Goal: Information Seeking & Learning: Learn about a topic

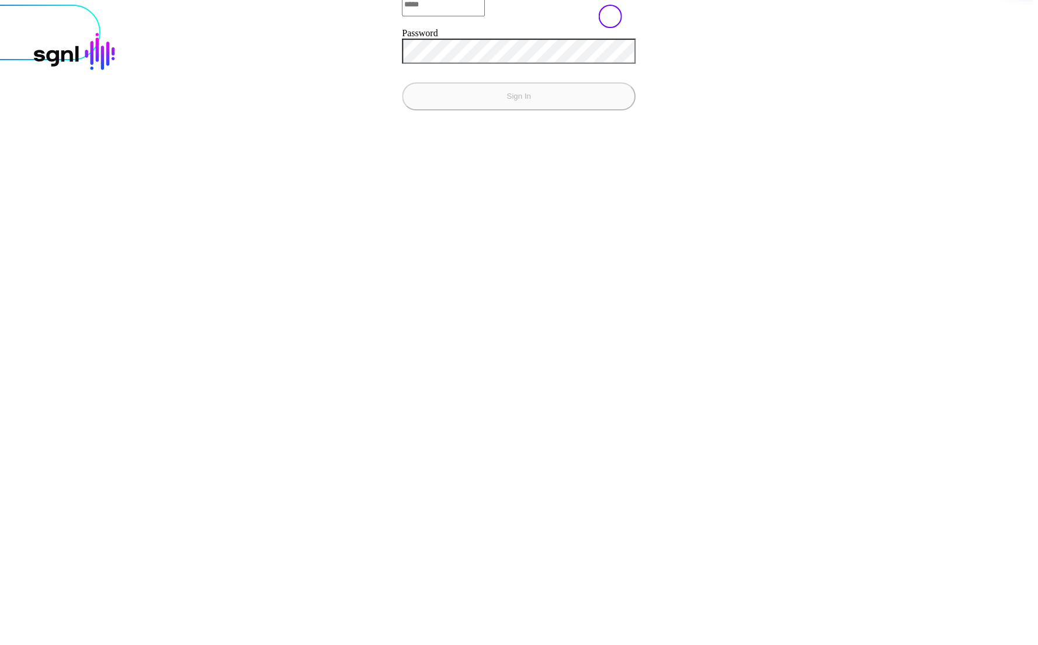
click at [403, 16] on input "Email" at bounding box center [444, 4] width 83 height 23
type input "**********"
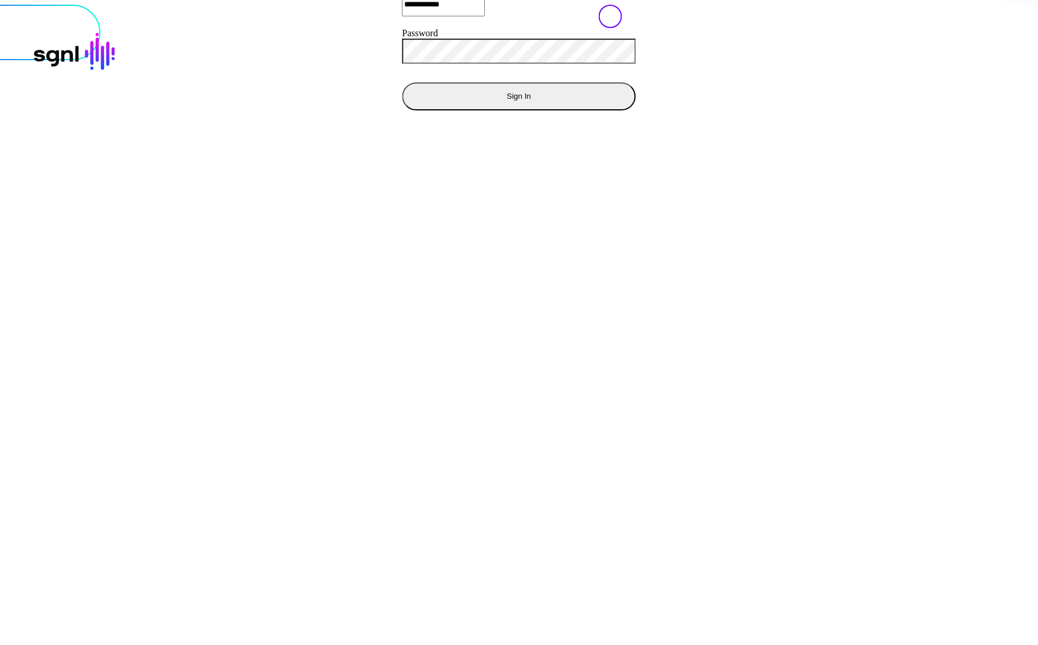
click at [403, 82] on button "Sign In" at bounding box center [520, 96] width 234 height 28
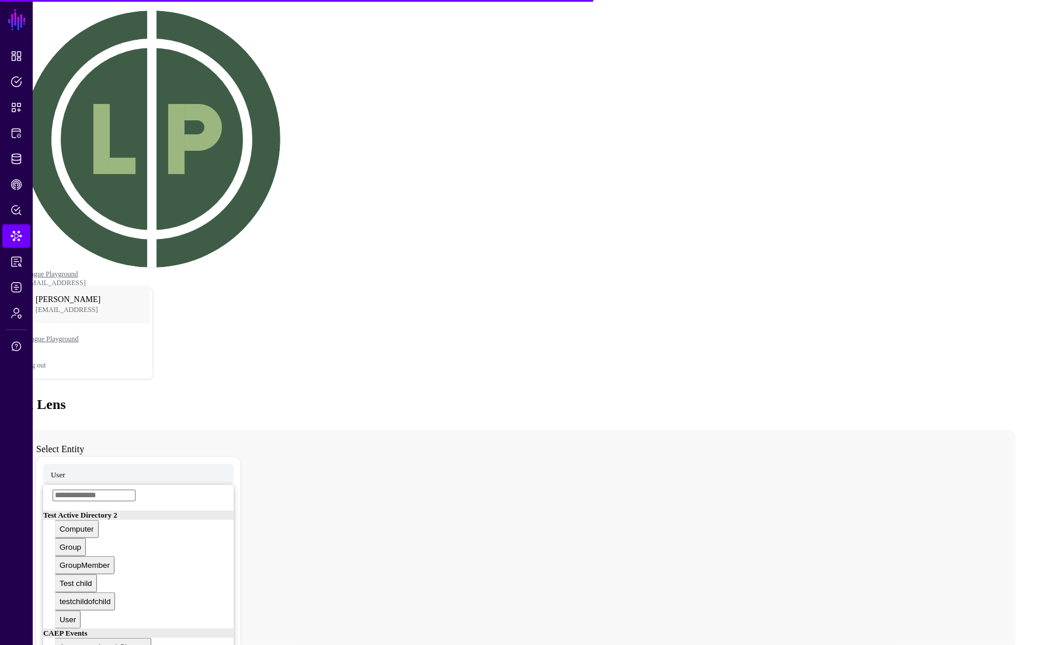
click at [92, 457] on div "User Test Active Directory 2 Computer Group GroupMember Test child testchildofc…" at bounding box center [138, 575] width 205 height 236
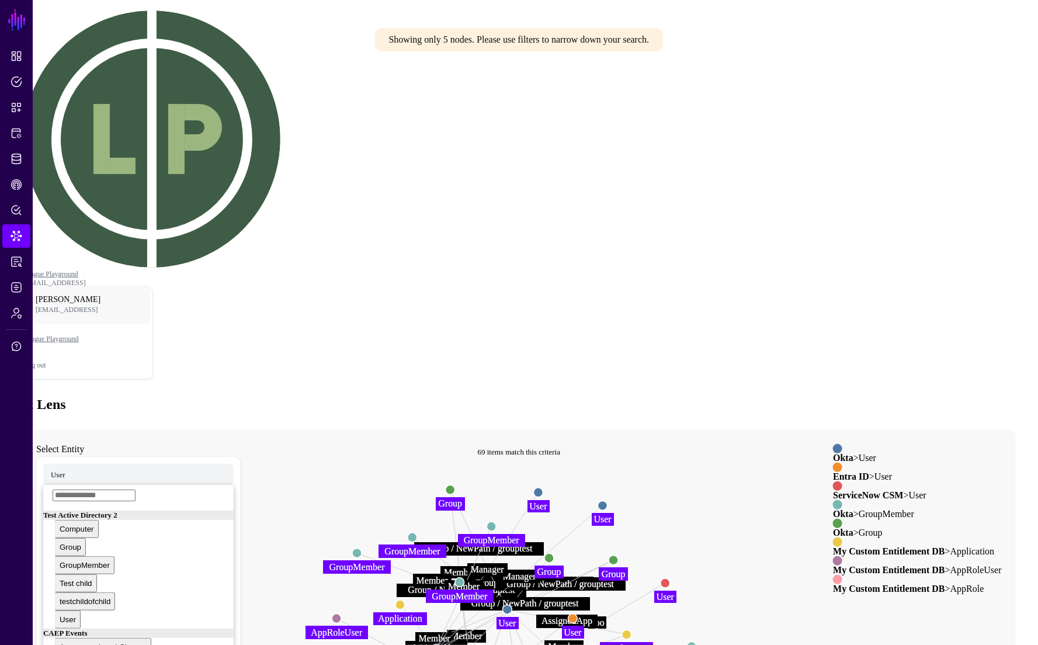
click at [512, 605] on circle at bounding box center [507, 609] width 9 height 9
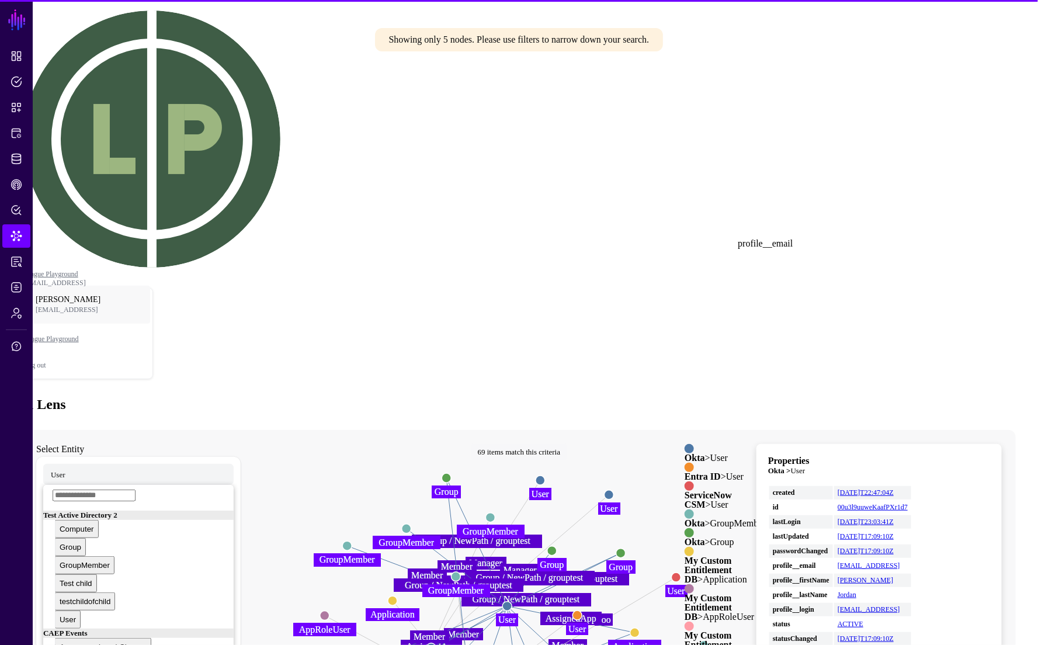
click at [901, 562] on link "[EMAIL_ADDRESS]" at bounding box center [869, 566] width 63 height 8
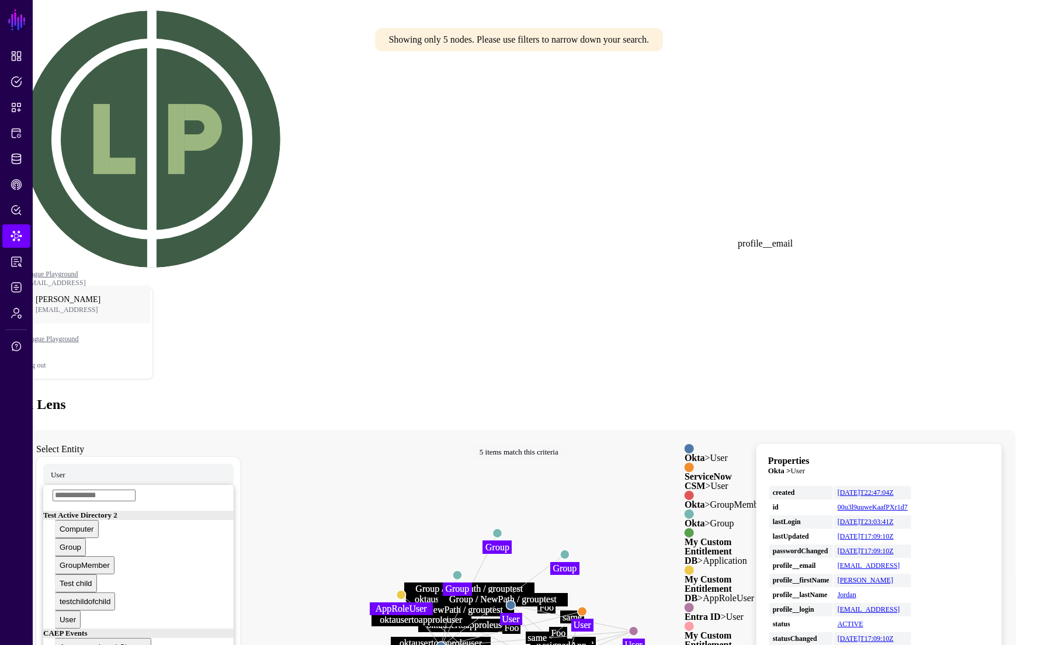
click at [446, 642] on circle at bounding box center [441, 646] width 9 height 9
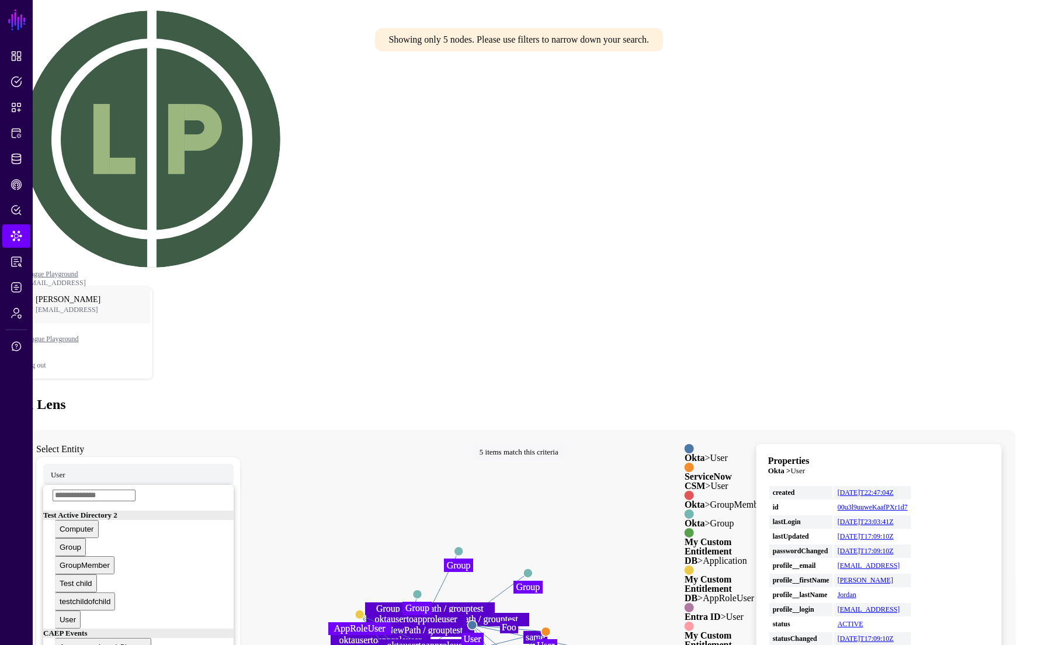
drag, startPoint x: 708, startPoint y: 475, endPoint x: 667, endPoint y: 497, distance: 46.8
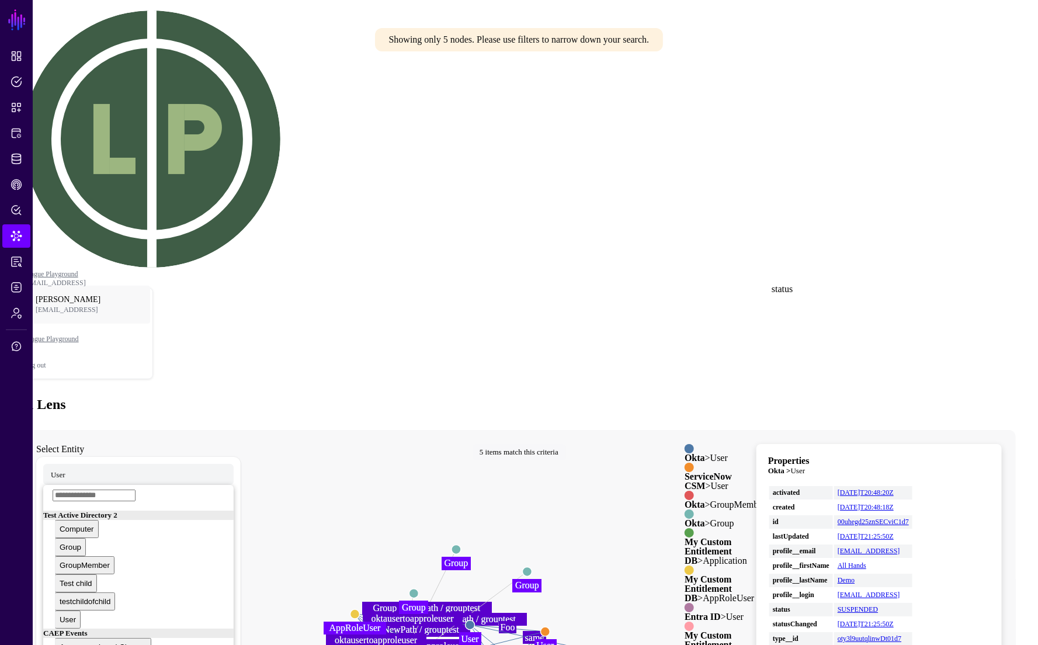
click at [878, 605] on link "SUSPENDED" at bounding box center [858, 609] width 40 height 8
type input "*********"
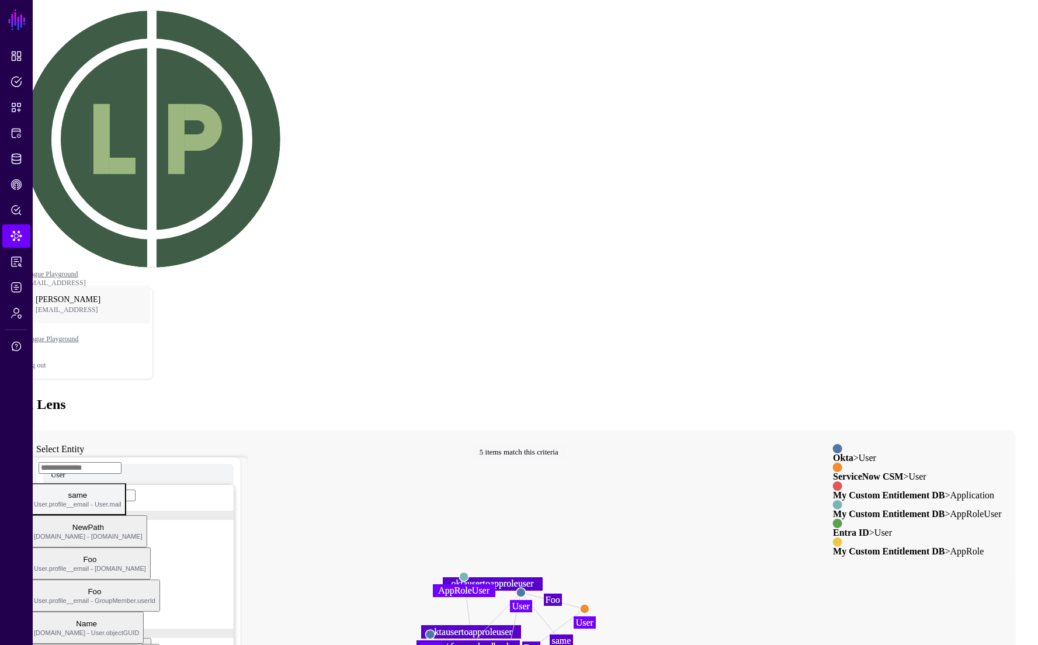
click at [122, 488] on span "same User.profile__email - User.mail" at bounding box center [78, 499] width 88 height 23
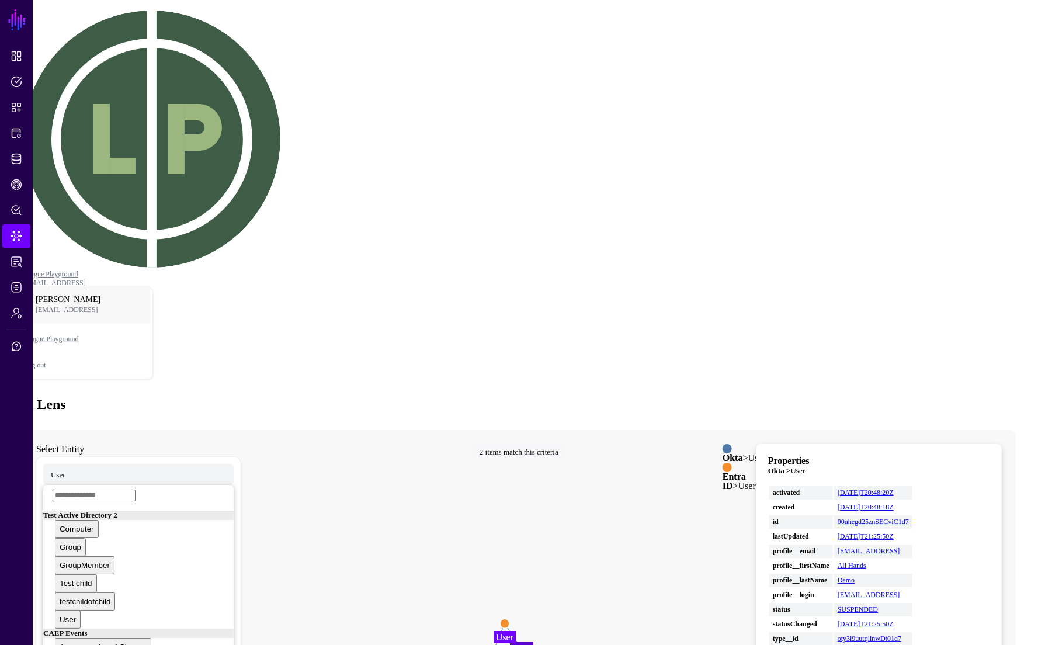
click at [510, 618] on circle at bounding box center [504, 622] width 9 height 9
click at [510, 619] on circle at bounding box center [504, 623] width 9 height 9
